Goal: Communication & Community: Answer question/provide support

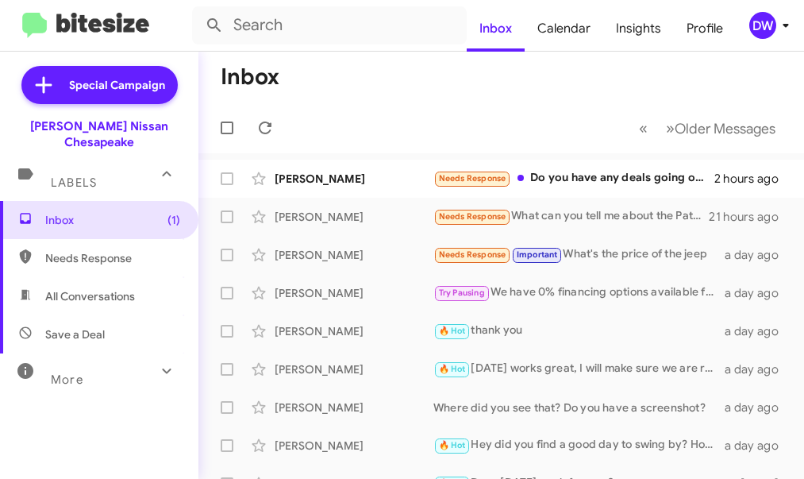
click at [281, 131] on mat-toolbar-row "« Previous » Next Older Messages" at bounding box center [502, 127] width 606 height 51
click at [263, 127] on icon at bounding box center [265, 127] width 19 height 19
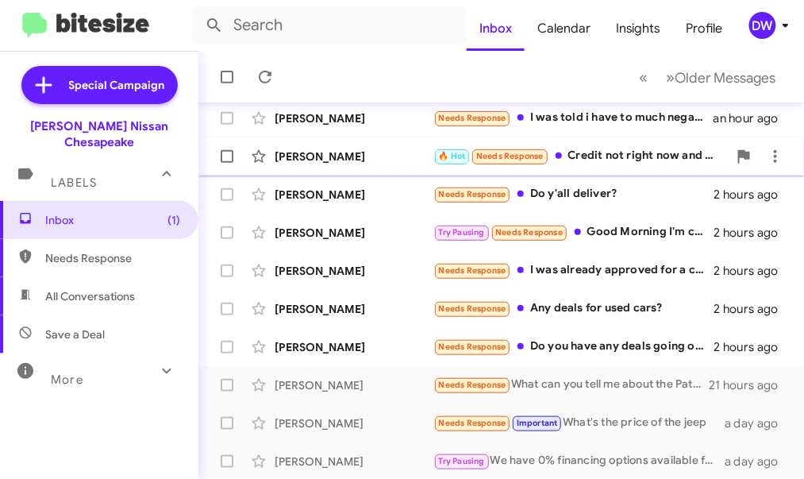
scroll to position [349, 0]
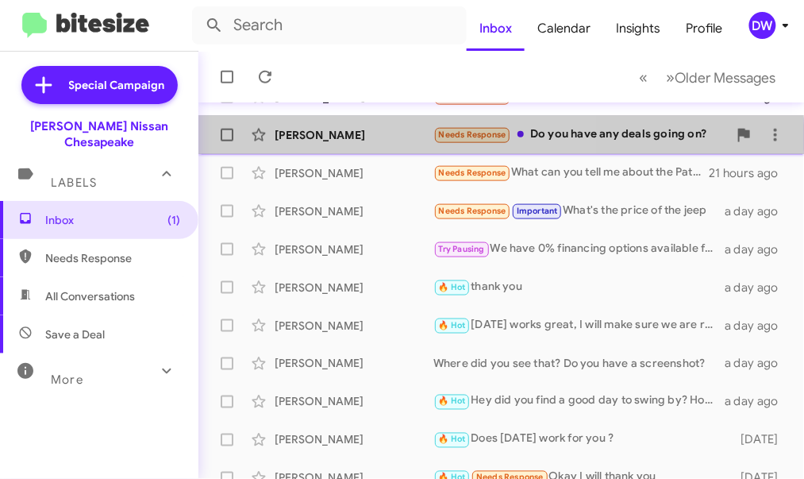
click at [398, 137] on div "[PERSON_NAME]" at bounding box center [354, 135] width 159 height 16
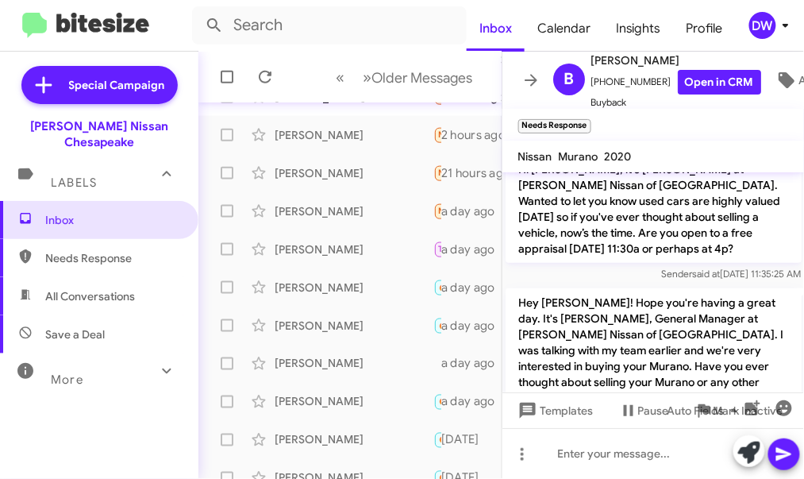
scroll to position [249, 0]
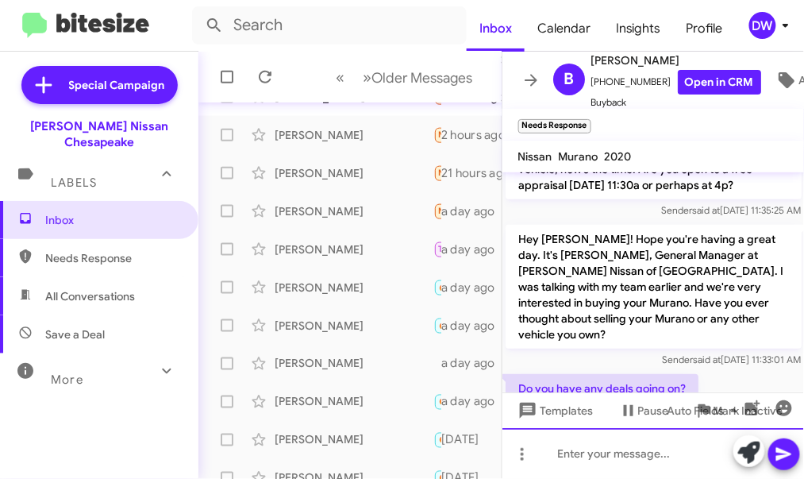
click at [590, 450] on div at bounding box center [654, 453] width 303 height 51
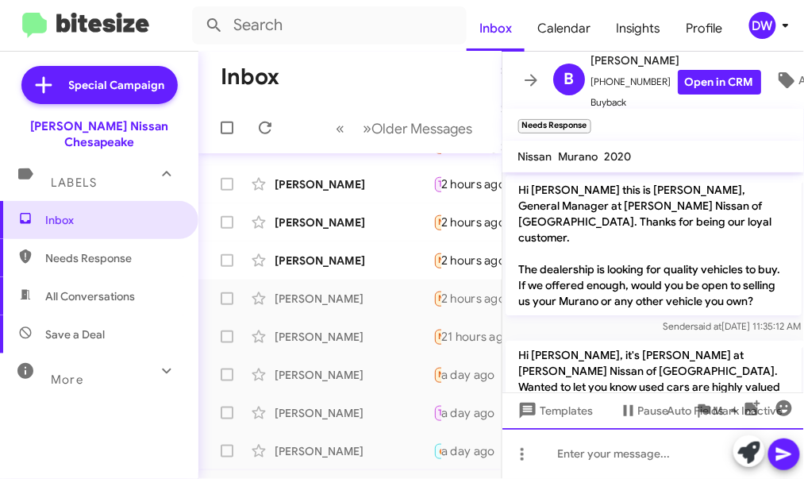
scroll to position [156, 0]
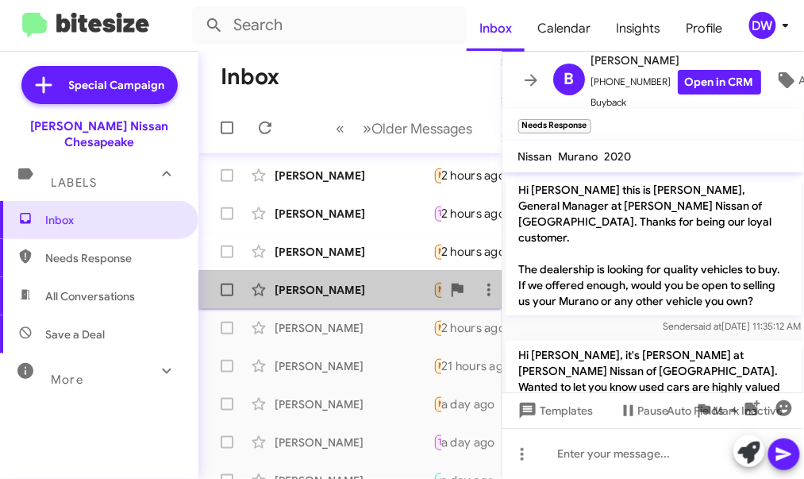
click at [378, 295] on div "[PERSON_NAME]" at bounding box center [354, 290] width 159 height 16
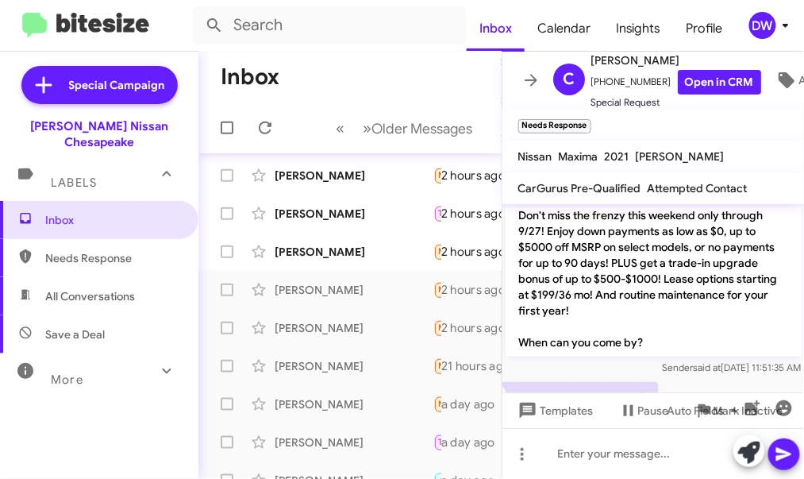
scroll to position [118, 0]
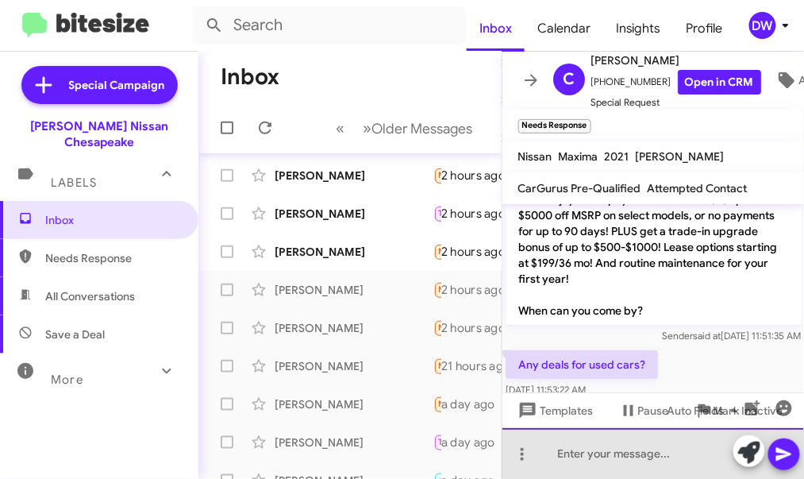
click at [565, 461] on div at bounding box center [654, 453] width 303 height 51
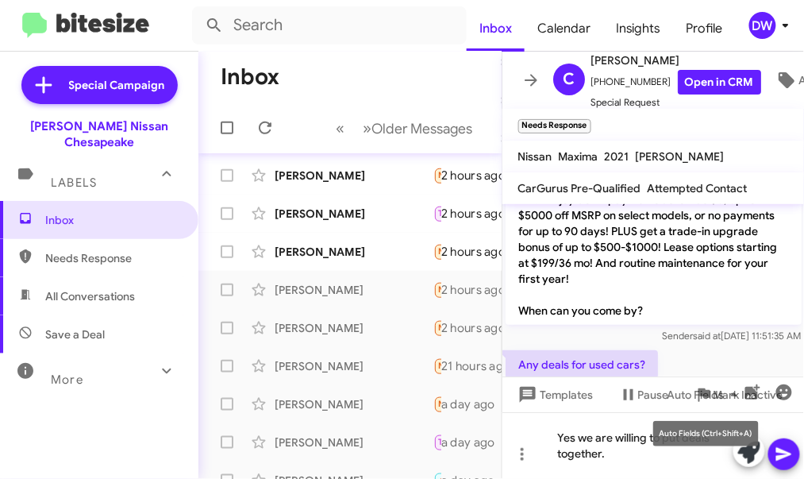
click at [650, 448] on mat-tooltip-component "Auto Fields (Ctrl+Shift+A)" at bounding box center [706, 434] width 128 height 48
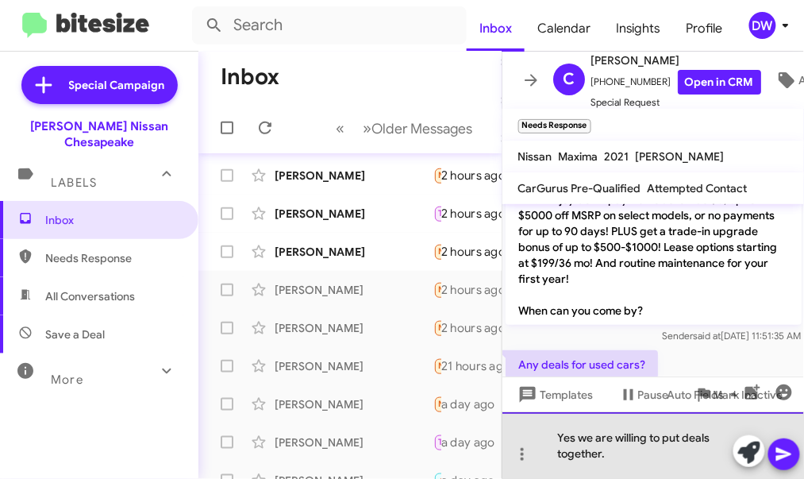
click at [623, 457] on div "Yes we are willing to put deals together." at bounding box center [654, 445] width 303 height 67
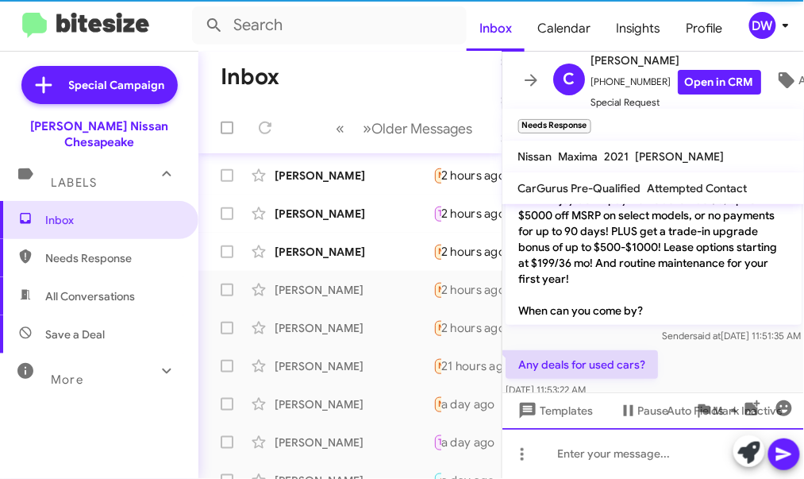
scroll to position [0, 0]
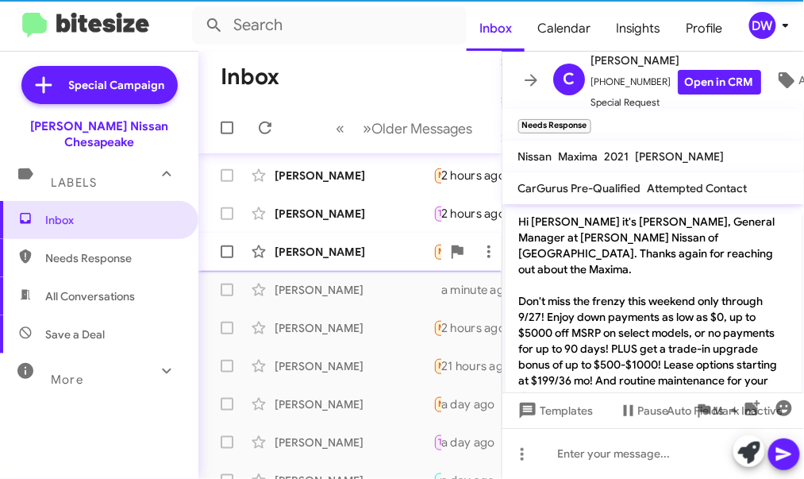
click at [348, 245] on div "[PERSON_NAME]" at bounding box center [354, 252] width 159 height 16
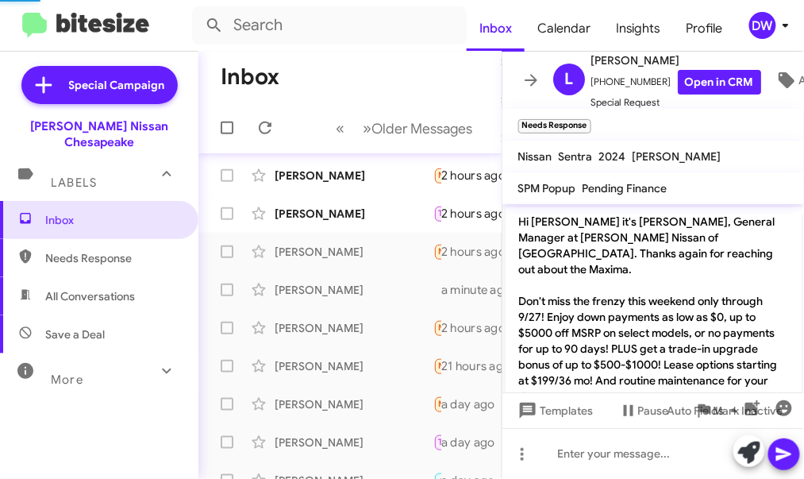
scroll to position [133, 0]
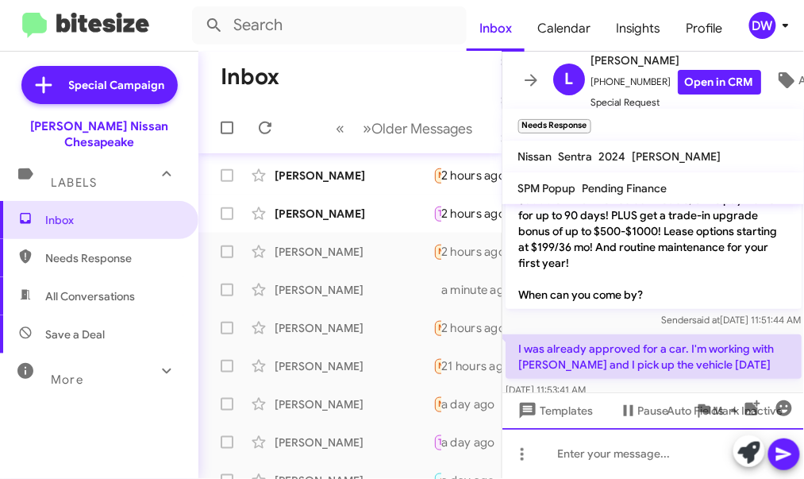
click at [573, 465] on div at bounding box center [654, 453] width 303 height 51
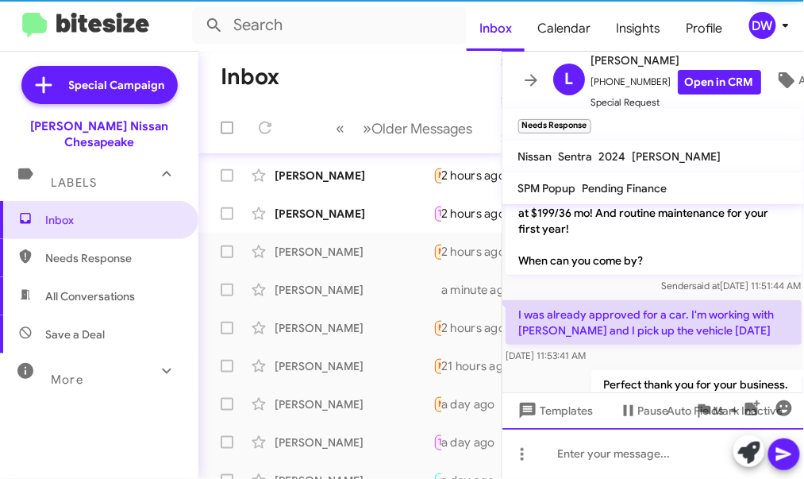
scroll to position [160, 0]
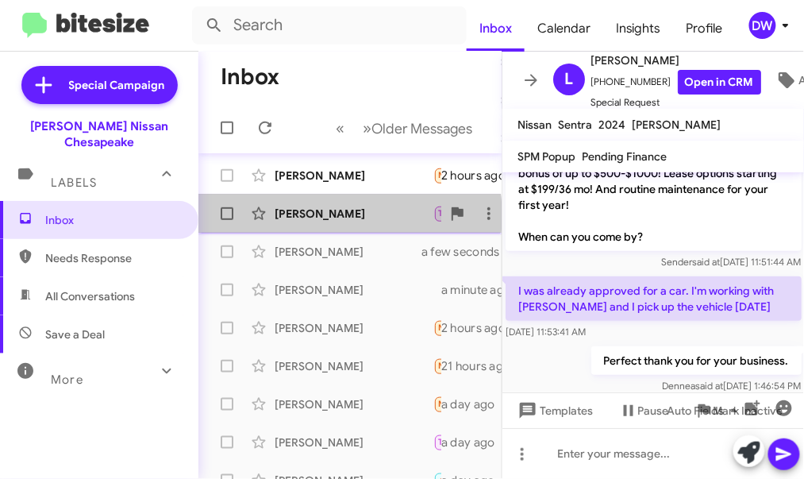
click at [327, 215] on div "[PERSON_NAME]" at bounding box center [354, 214] width 159 height 16
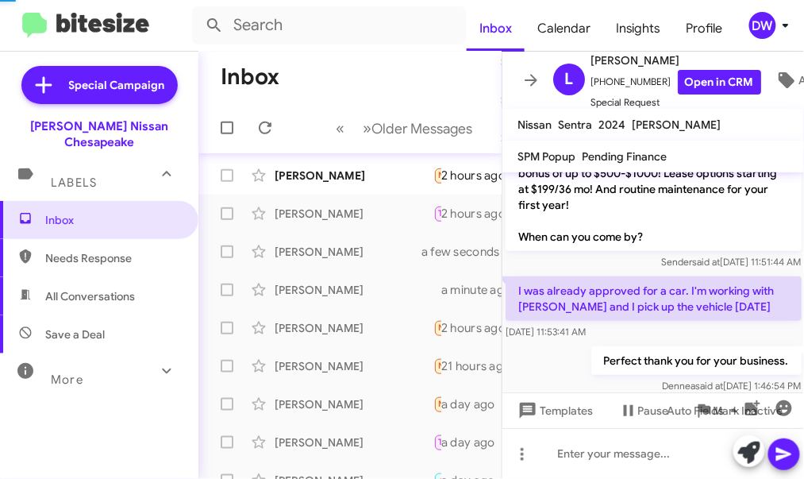
scroll to position [651, 0]
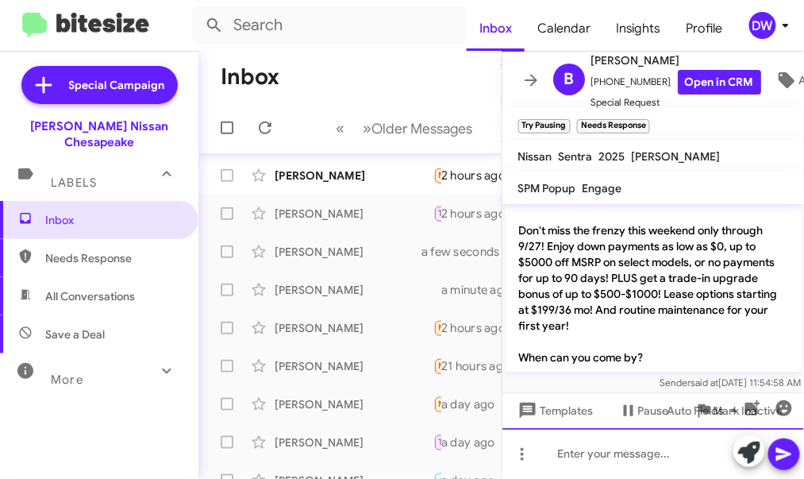
click at [552, 448] on div at bounding box center [654, 453] width 303 height 51
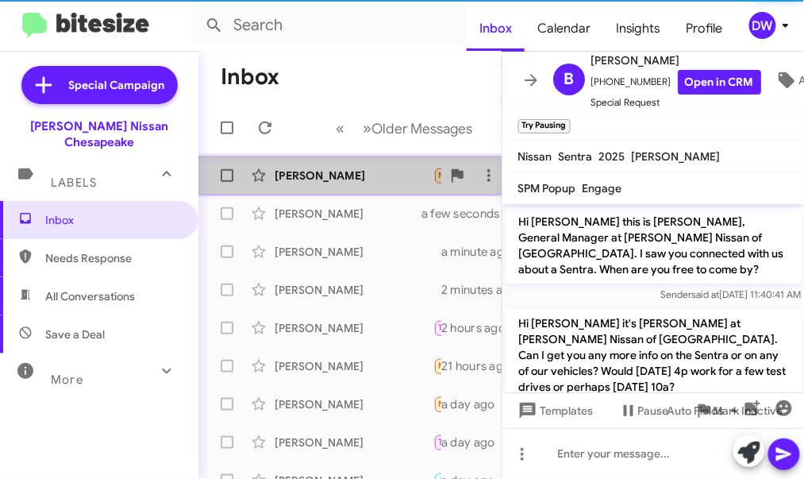
click at [333, 188] on div "[PERSON_NAME] Needs Response Do y'all deliver? 2 hours ago" at bounding box center [350, 176] width 278 height 32
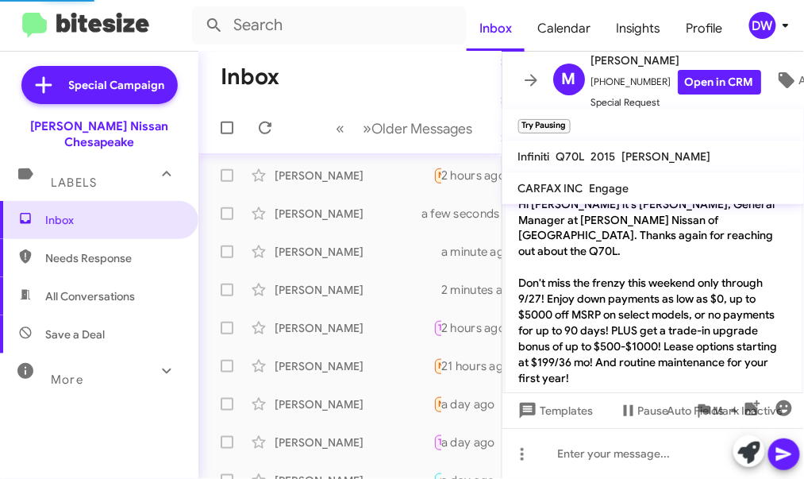
scroll to position [1867, 0]
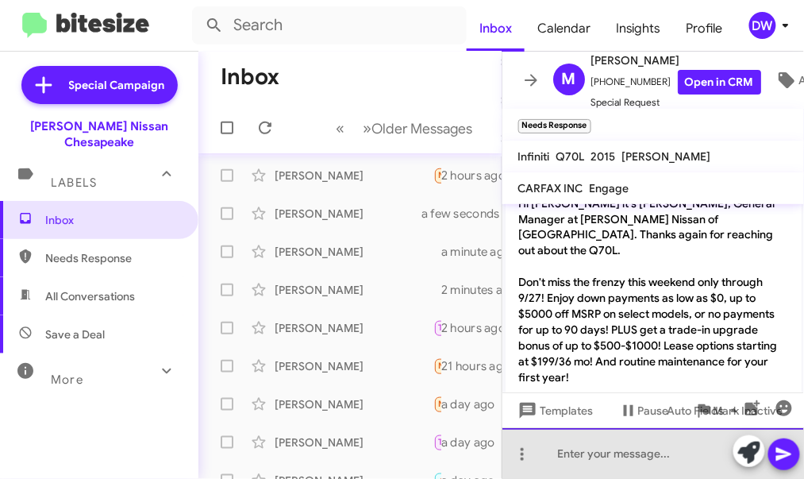
click at [582, 457] on div at bounding box center [654, 453] width 303 height 51
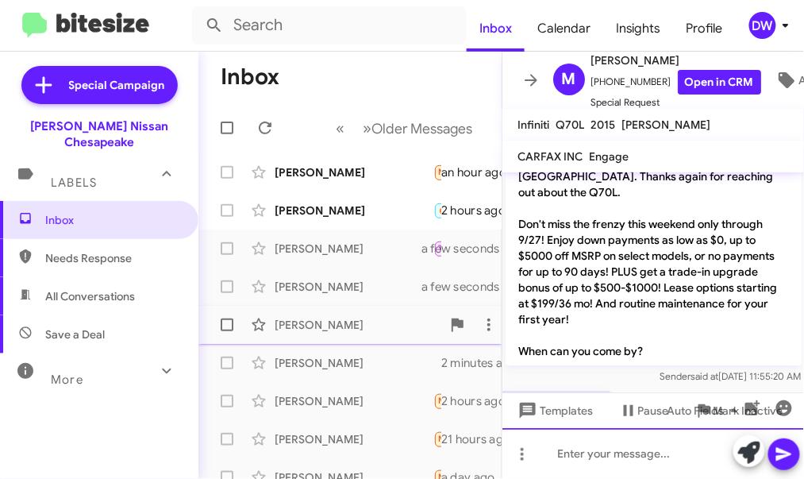
scroll to position [0, 0]
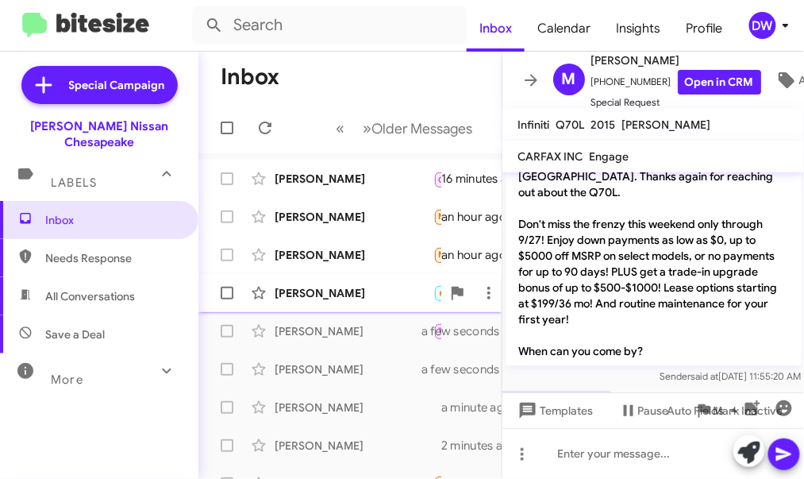
click at [348, 291] on div "[PERSON_NAME]" at bounding box center [354, 293] width 159 height 16
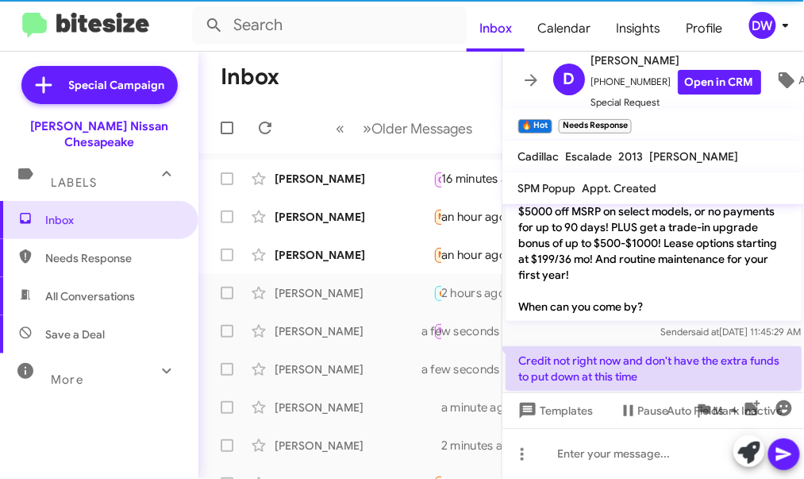
scroll to position [1386, 0]
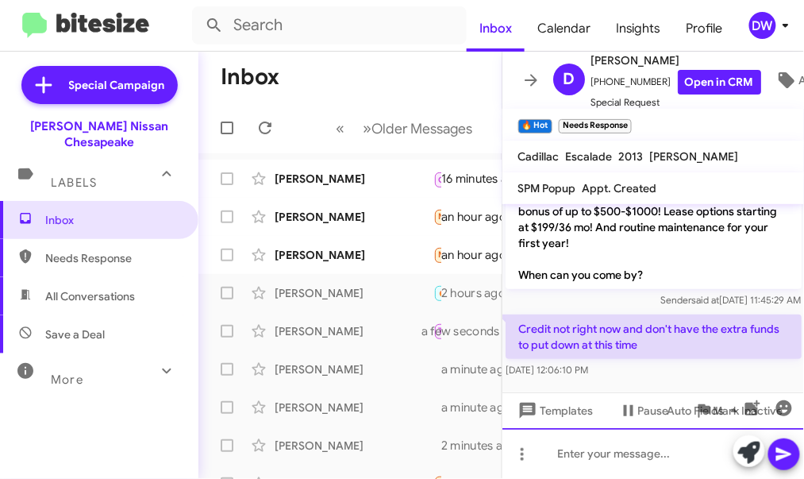
click at [594, 452] on div at bounding box center [654, 453] width 303 height 51
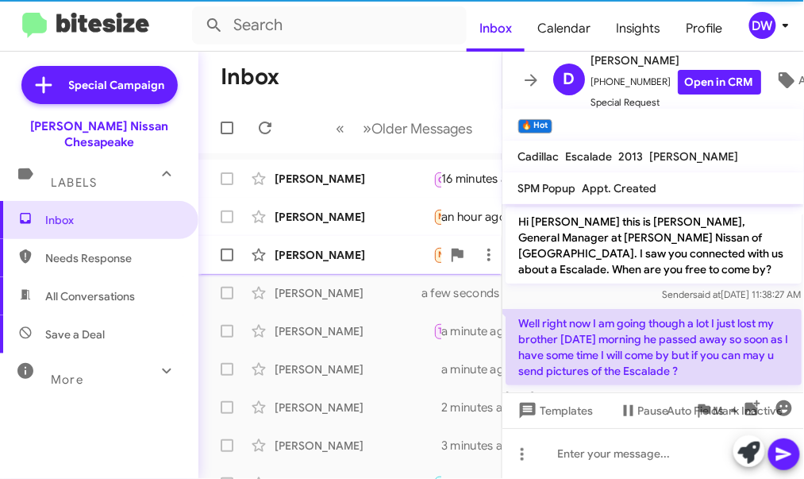
click at [379, 260] on div "[PERSON_NAME]" at bounding box center [354, 255] width 159 height 16
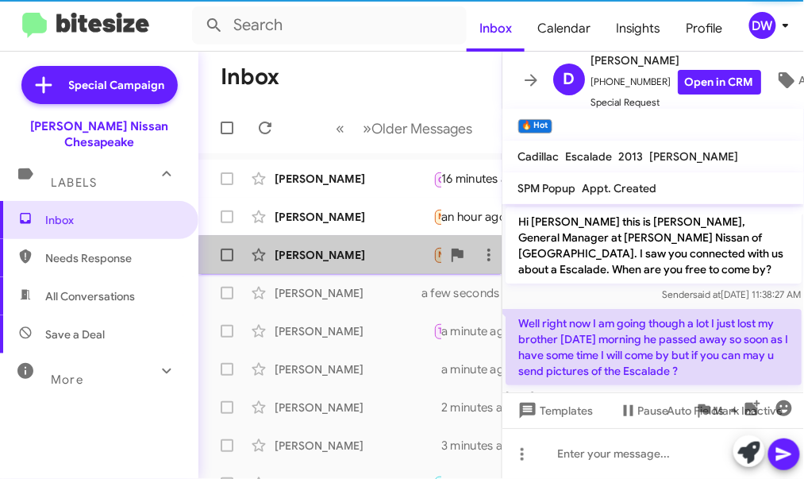
scroll to position [265, 0]
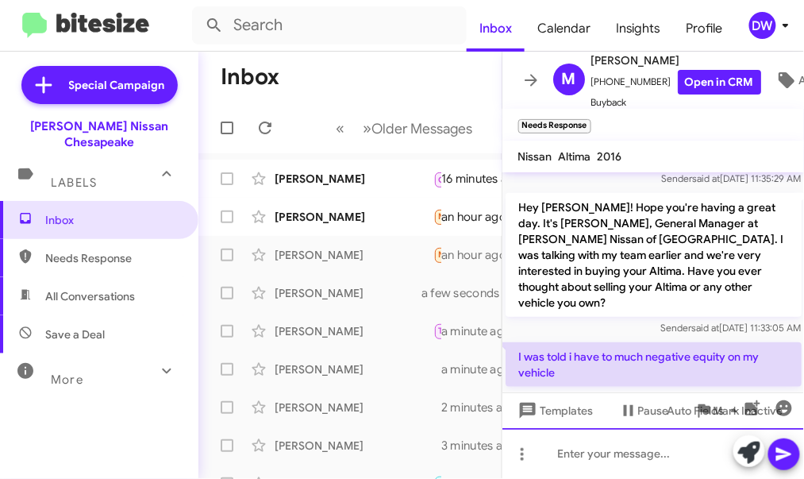
click at [573, 466] on div at bounding box center [654, 453] width 303 height 51
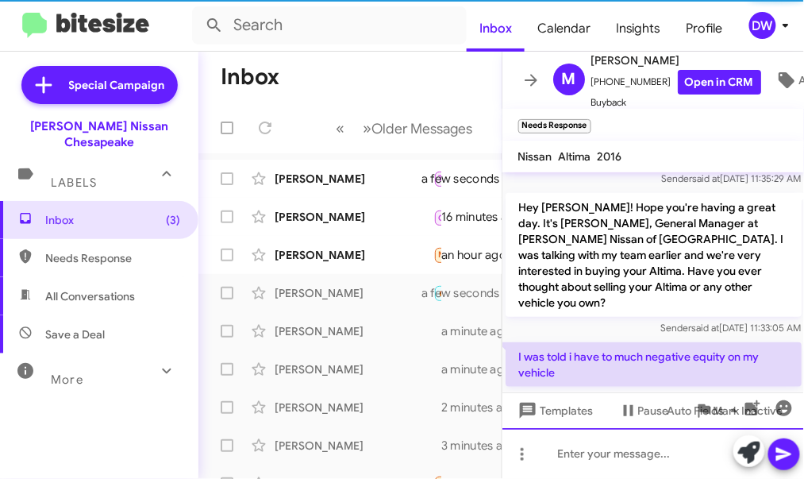
scroll to position [0, 0]
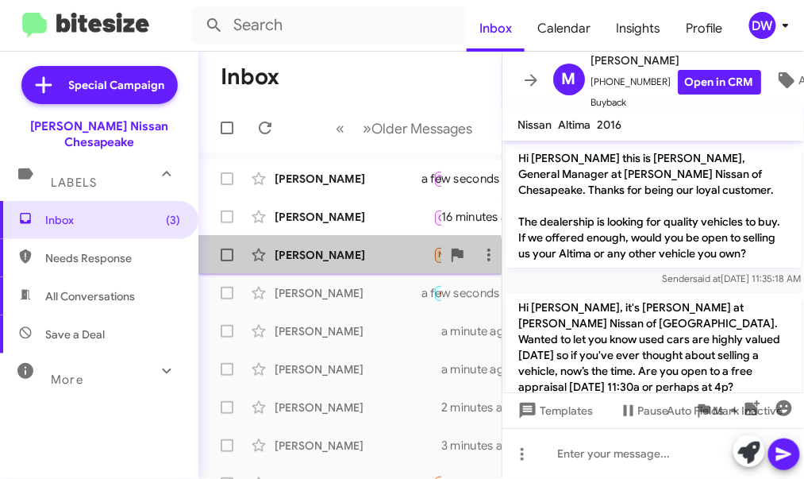
click at [338, 261] on div "[PERSON_NAME]" at bounding box center [354, 255] width 159 height 16
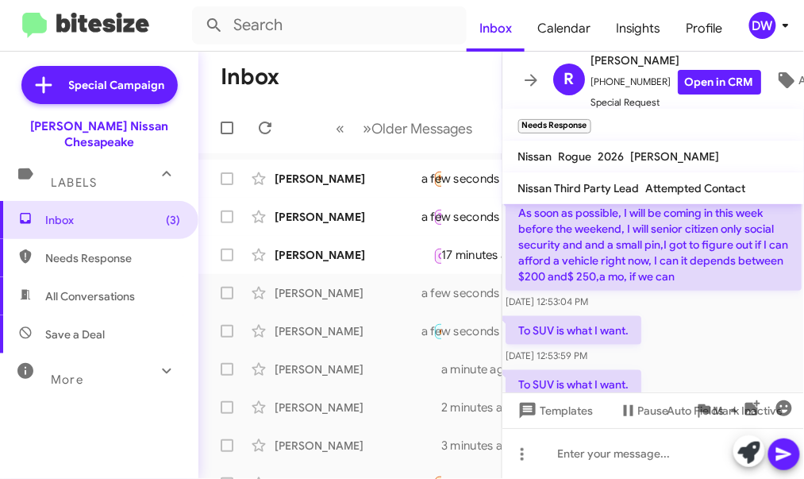
scroll to position [403, 0]
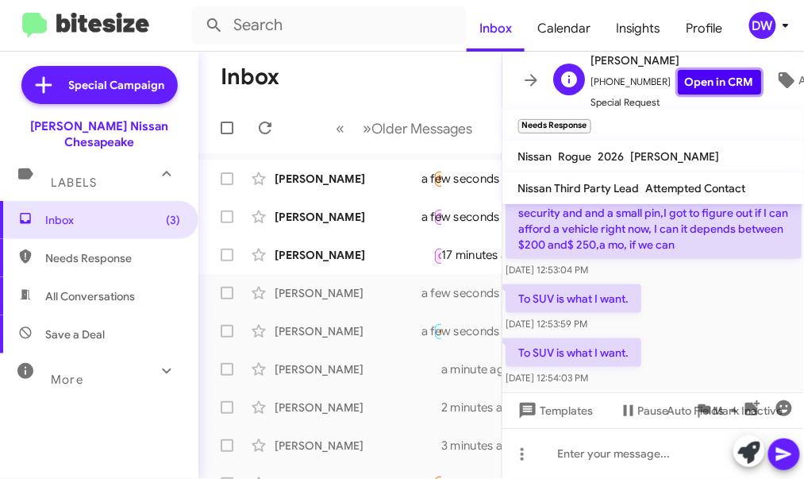
click at [698, 84] on link "Open in CRM" at bounding box center [719, 82] width 83 height 25
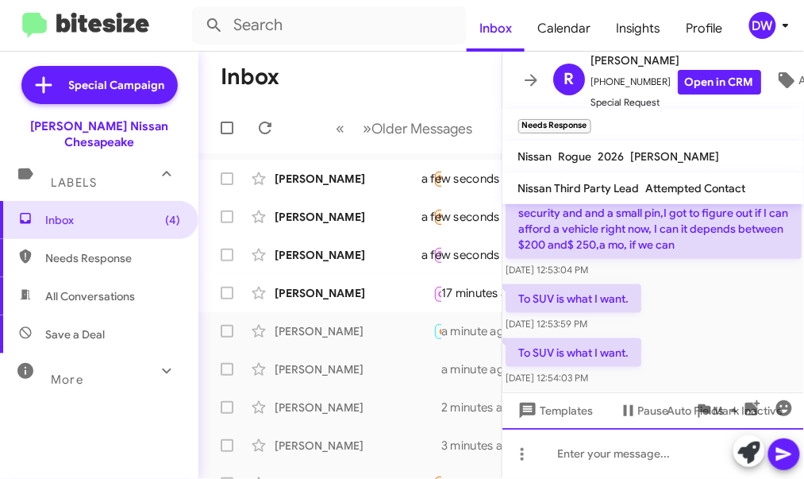
click at [588, 452] on div at bounding box center [654, 453] width 303 height 51
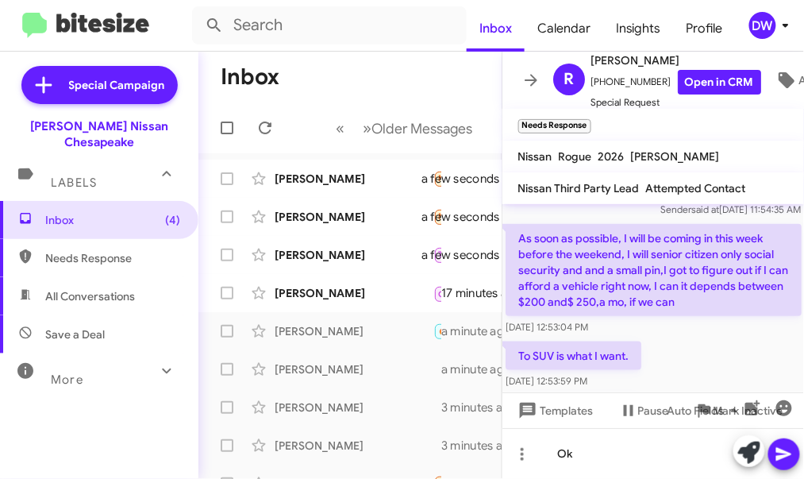
scroll to position [342, 0]
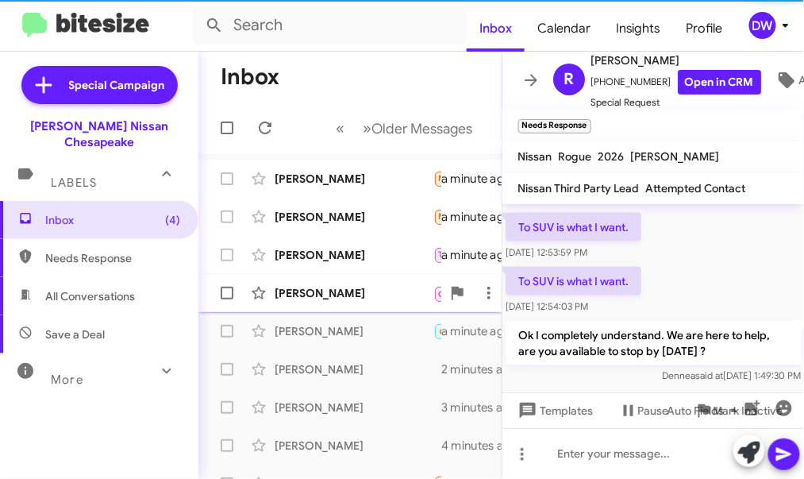
click at [399, 298] on div "[PERSON_NAME]" at bounding box center [354, 293] width 159 height 16
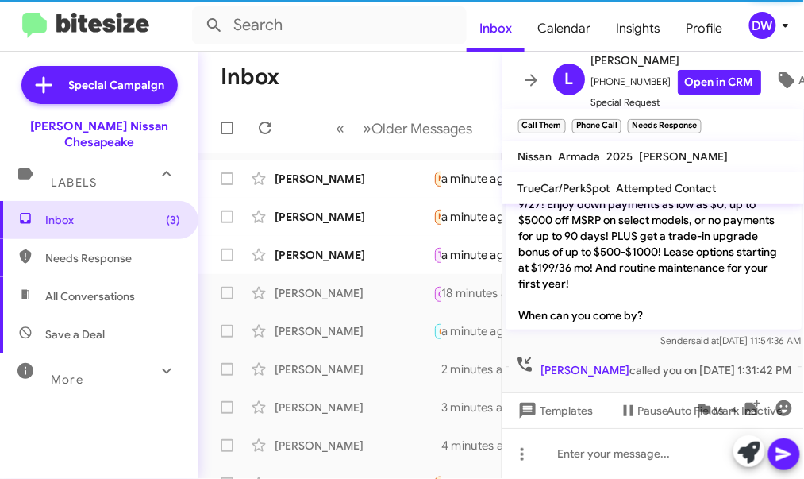
scroll to position [214, 0]
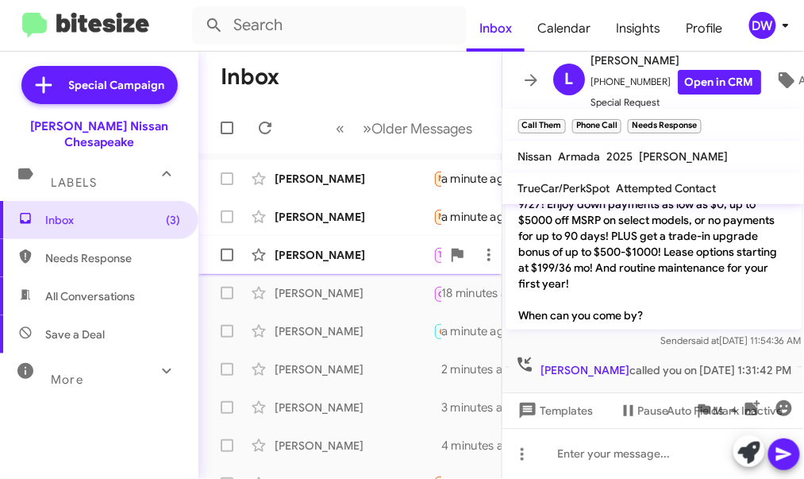
click at [391, 253] on div "[PERSON_NAME]" at bounding box center [354, 255] width 159 height 16
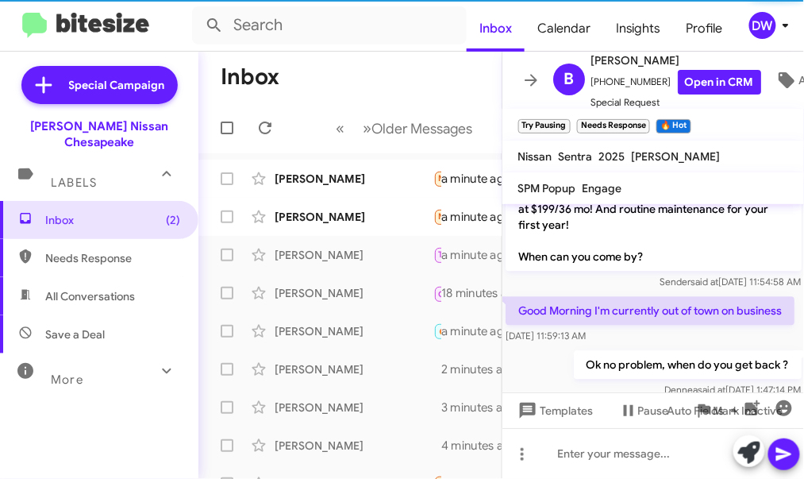
scroll to position [799, 0]
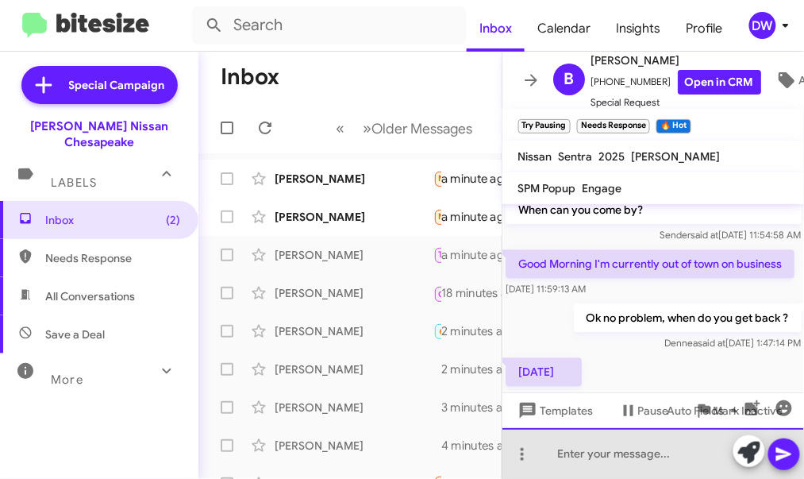
click at [559, 446] on div at bounding box center [654, 453] width 303 height 51
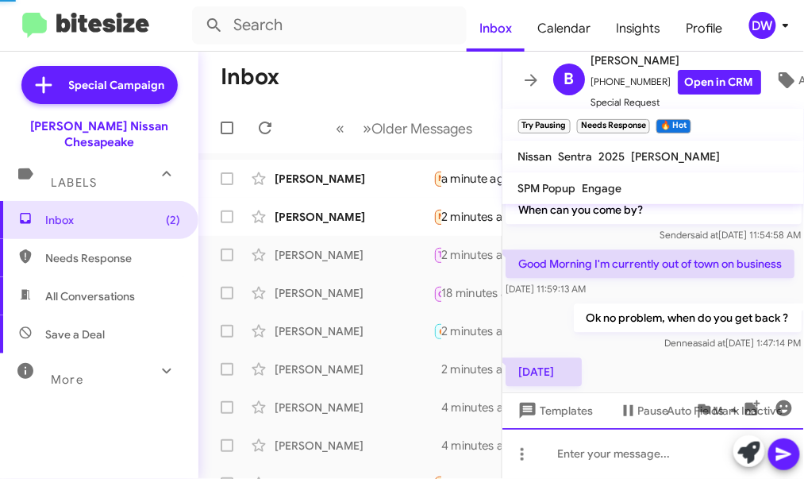
scroll to position [0, 0]
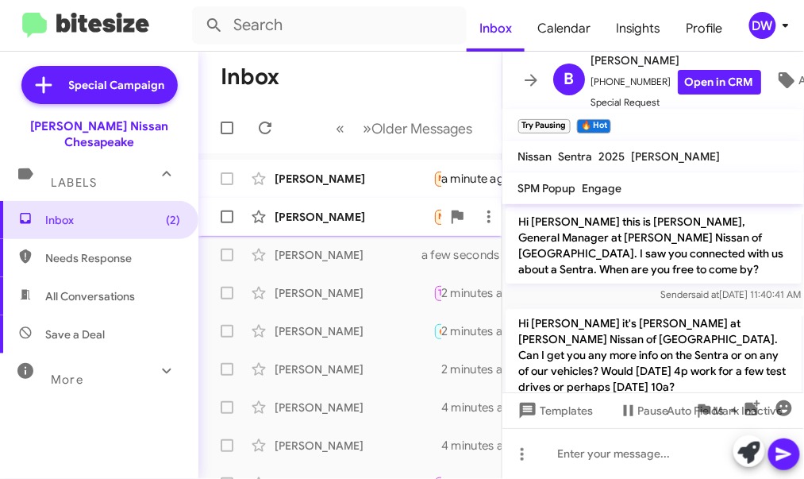
click at [391, 217] on div "[PERSON_NAME]" at bounding box center [354, 217] width 159 height 16
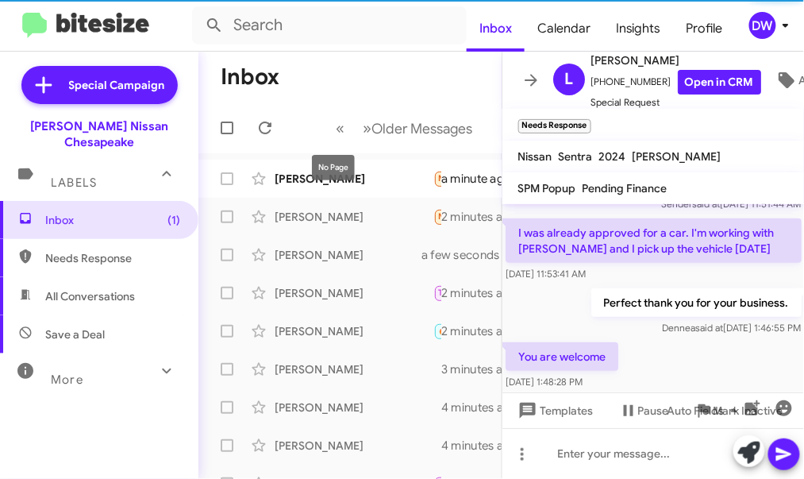
click at [327, 164] on div "No Page" at bounding box center [333, 167] width 43 height 25
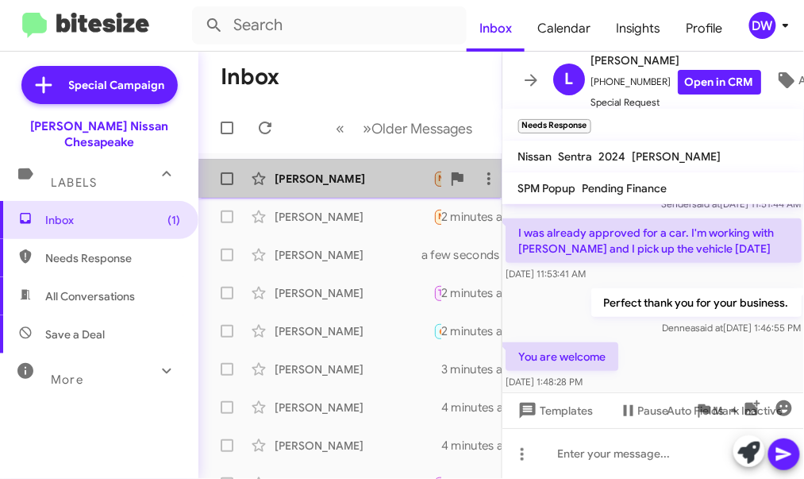
click at [369, 183] on div "[PERSON_NAME]" at bounding box center [354, 179] width 159 height 16
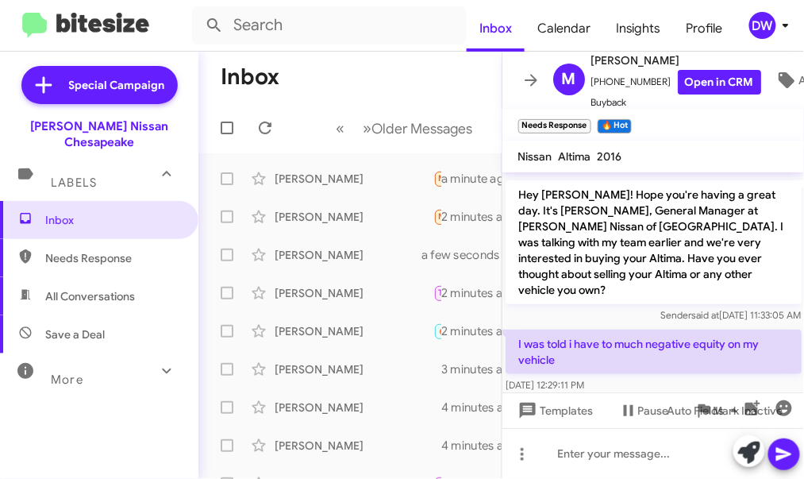
scroll to position [381, 0]
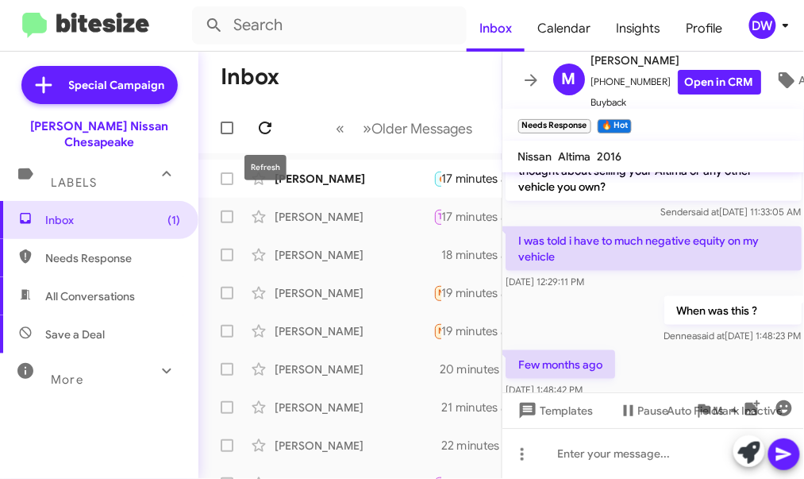
click at [268, 122] on icon at bounding box center [265, 128] width 13 height 13
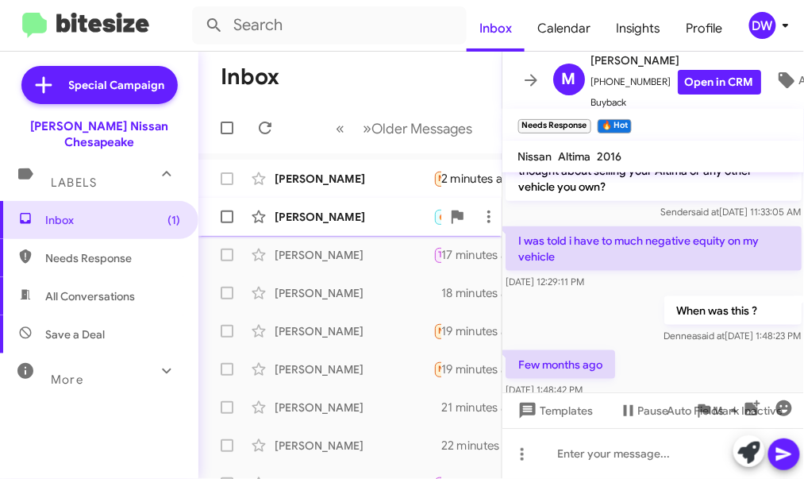
click at [345, 219] on div "[PERSON_NAME]" at bounding box center [354, 217] width 159 height 16
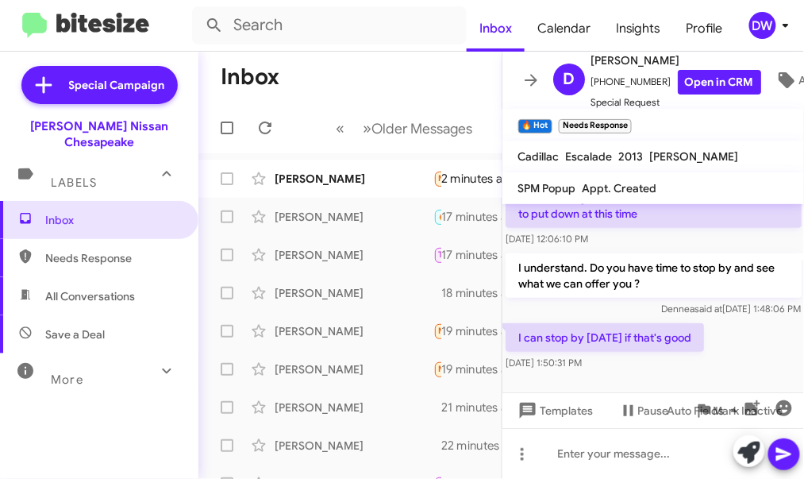
scroll to position [1518, 0]
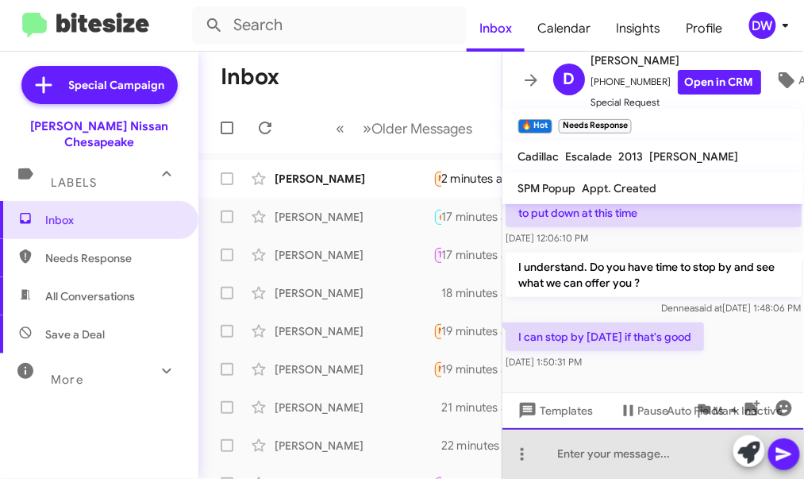
click at [572, 455] on div at bounding box center [654, 453] width 303 height 51
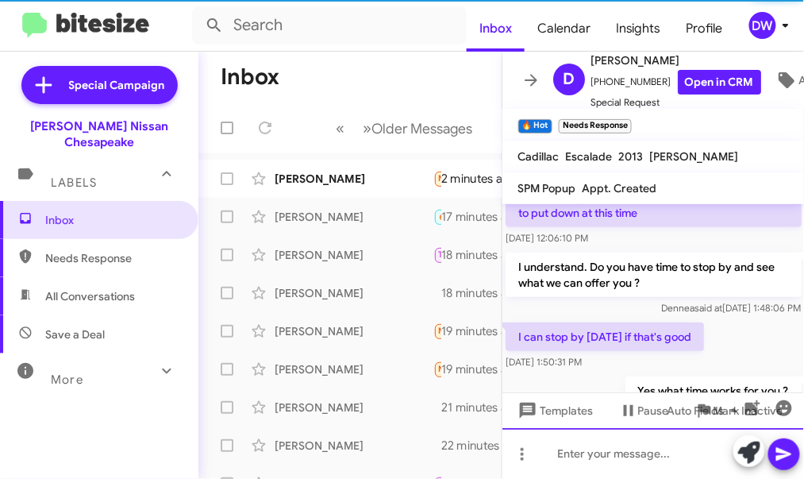
scroll to position [0, 0]
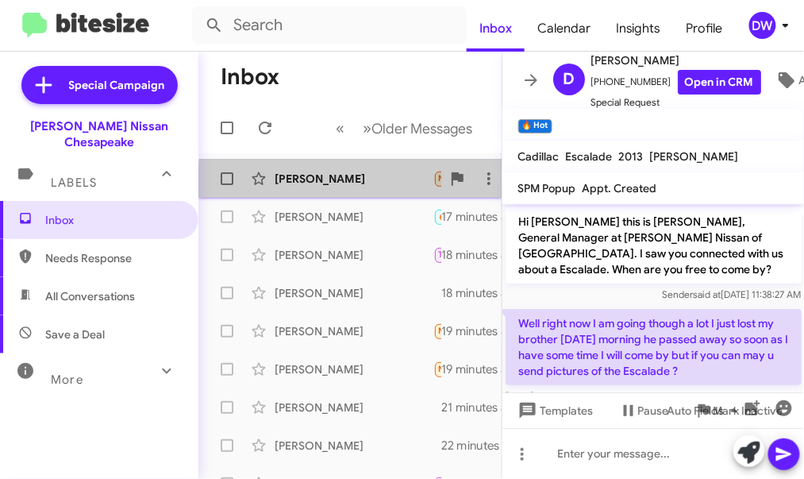
click at [376, 191] on div "[PERSON_NAME] Needs Response 🔥 Hot [GEOGRAPHIC_DATA] 2 minutes ago" at bounding box center [350, 179] width 278 height 32
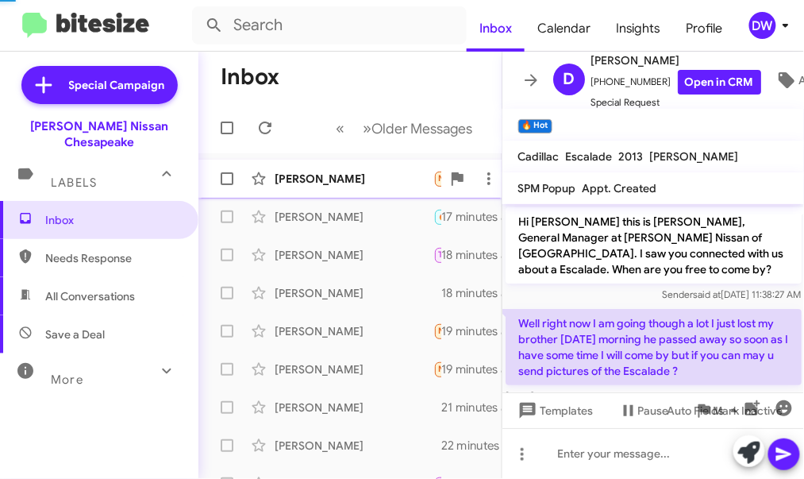
scroll to position [2041, 0]
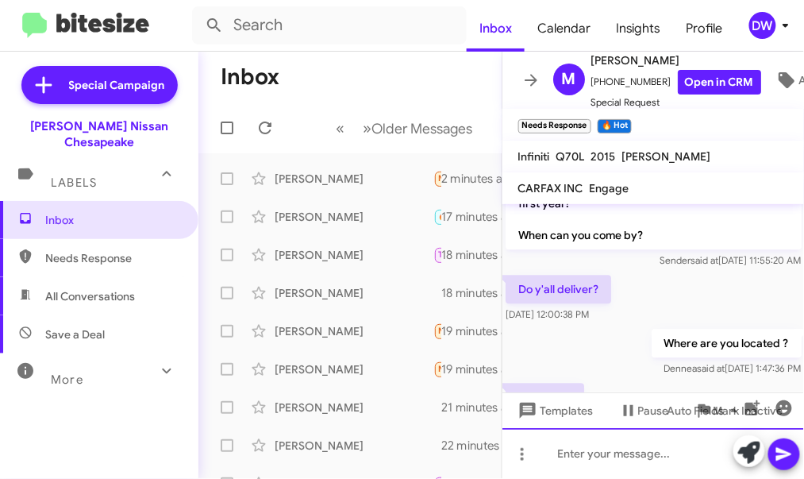
click at [626, 449] on div at bounding box center [654, 453] width 303 height 51
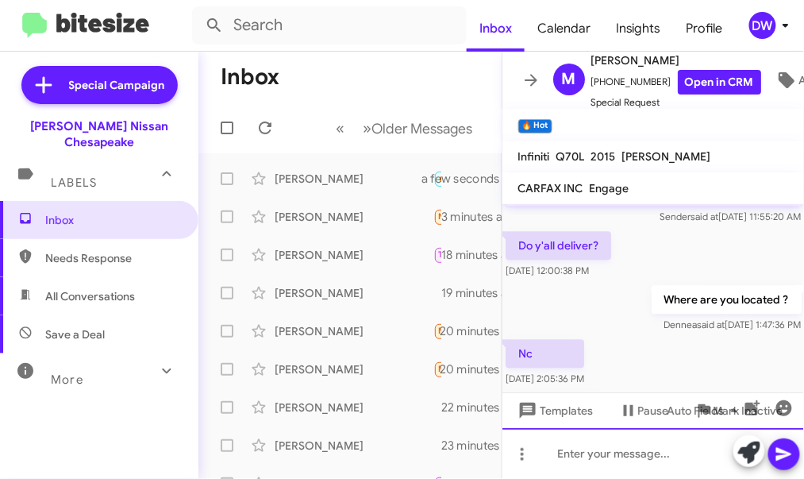
scroll to position [2099, 0]
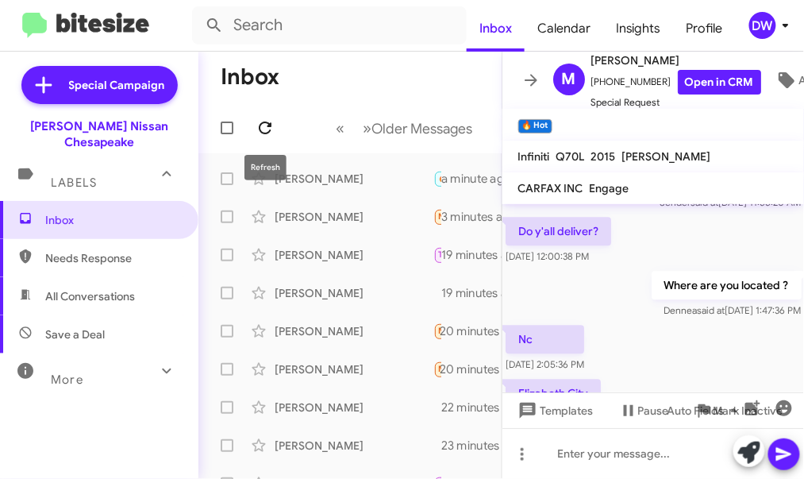
click at [264, 122] on icon at bounding box center [265, 128] width 13 height 13
click at [268, 120] on icon at bounding box center [265, 127] width 19 height 19
click at [265, 128] on icon at bounding box center [265, 127] width 19 height 19
